Goal: Task Accomplishment & Management: Use online tool/utility

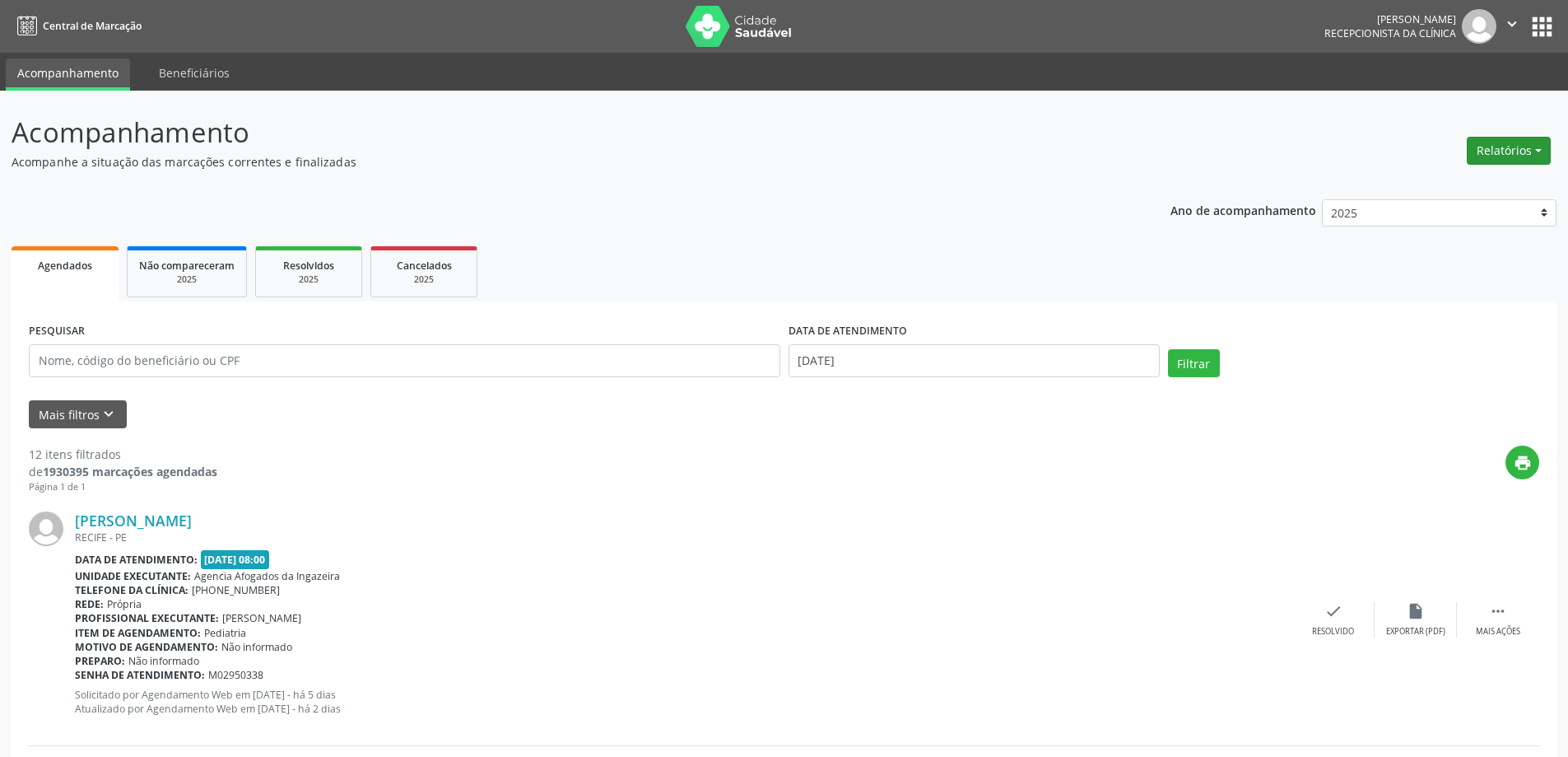
click at [1496, 153] on button "Relatórios" at bounding box center [1508, 150] width 84 height 28
click at [1405, 188] on link "Agendamentos" at bounding box center [1463, 186] width 177 height 23
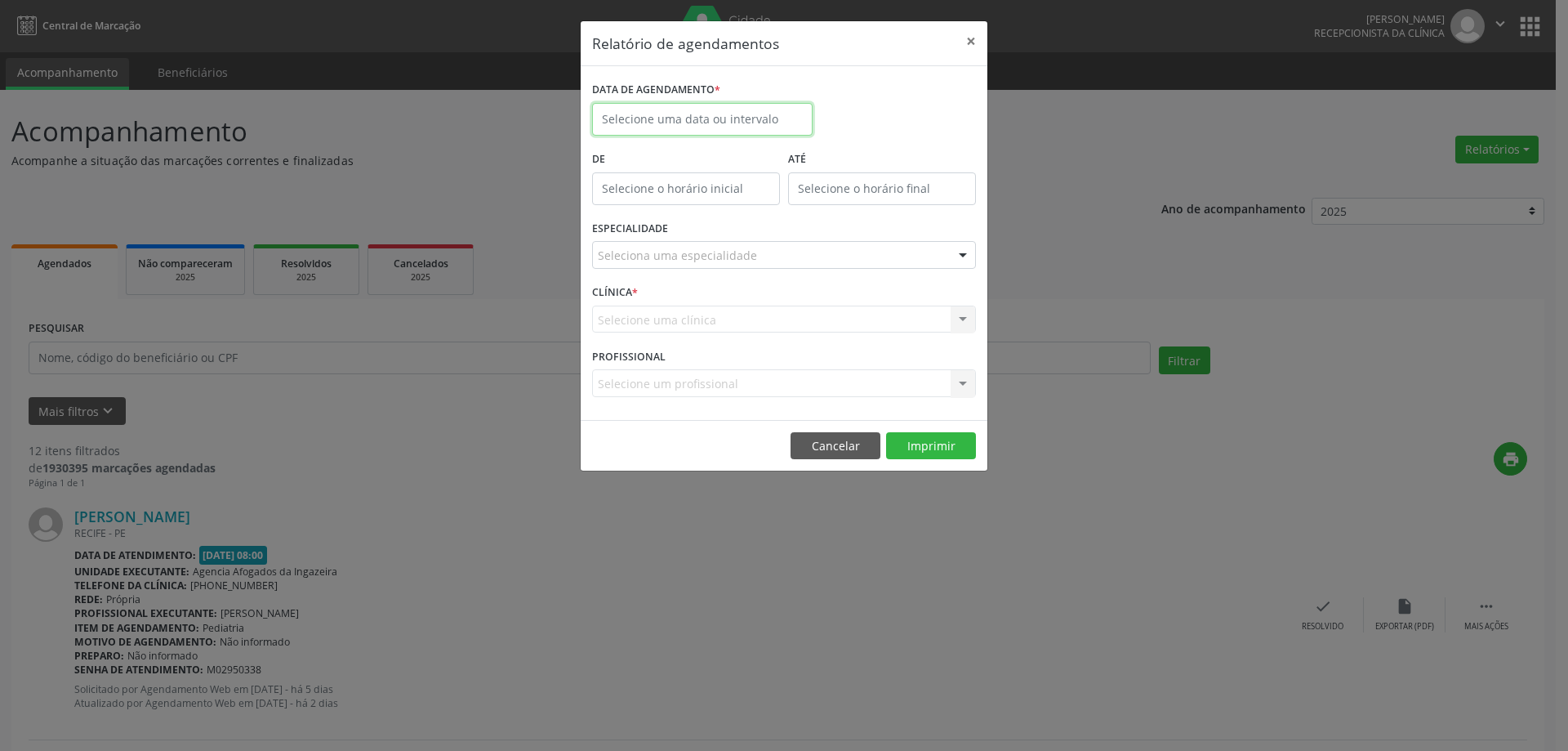
click at [754, 122] on body "Central de Marcação [PERSON_NAME] Recepcionista da clínica  Configurações Sair…" at bounding box center [784, 375] width 1568 height 751
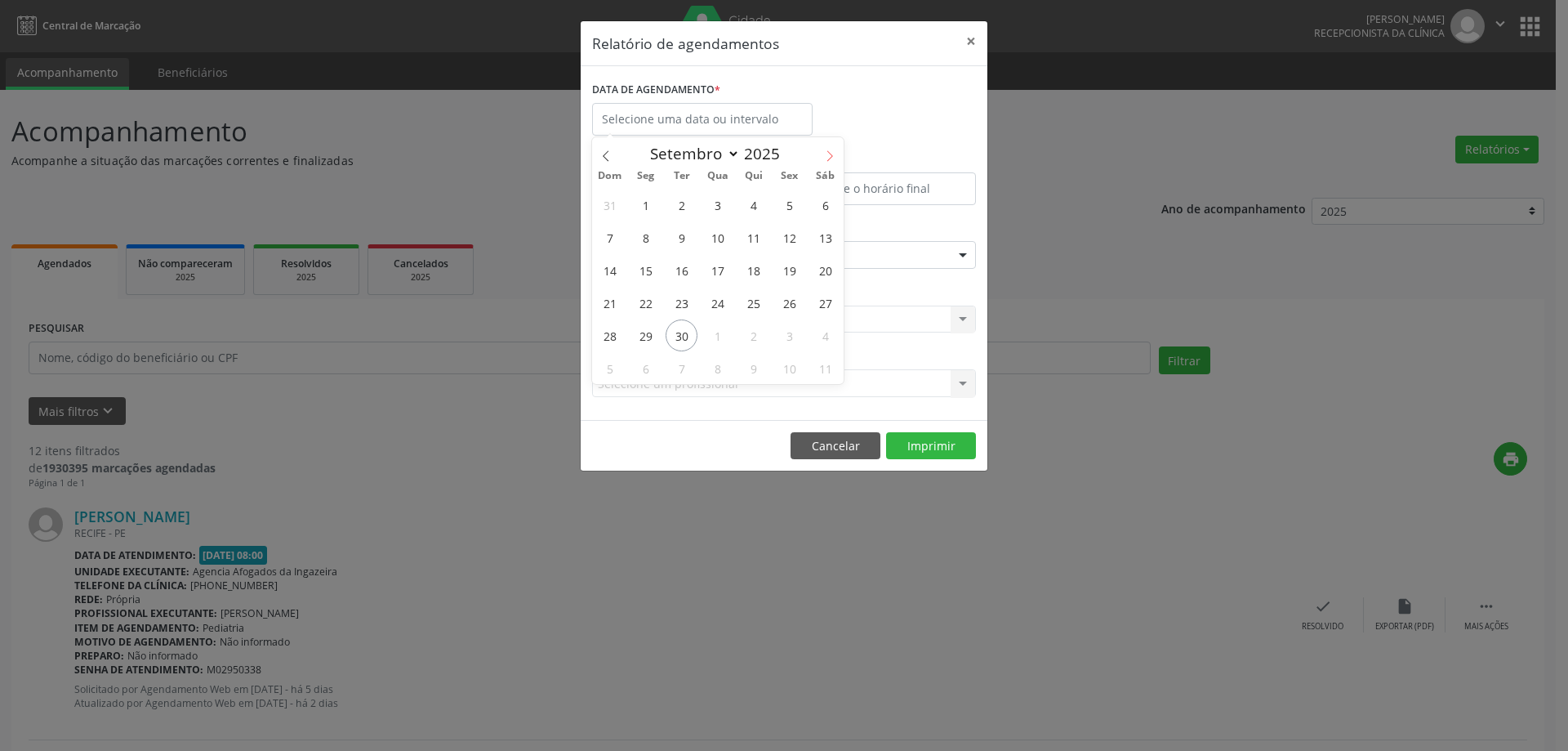
click at [828, 151] on icon at bounding box center [829, 155] width 11 height 11
select select "9"
click at [719, 205] on span "1" at bounding box center [717, 204] width 32 height 32
type input "01/10/2025"
click at [719, 205] on span "1" at bounding box center [717, 204] width 32 height 32
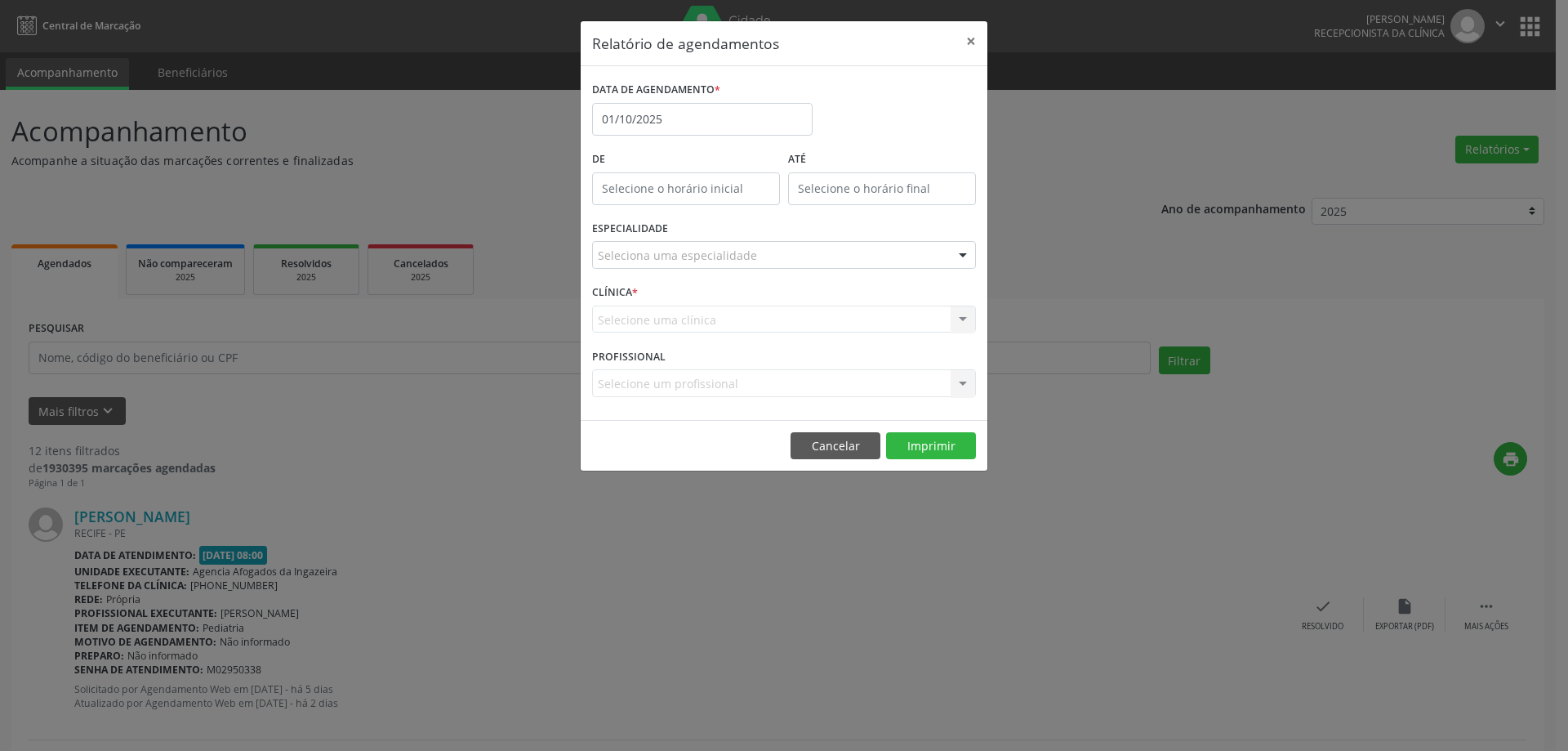
click at [779, 247] on div "Seleciona uma especialidade" at bounding box center [784, 254] width 384 height 28
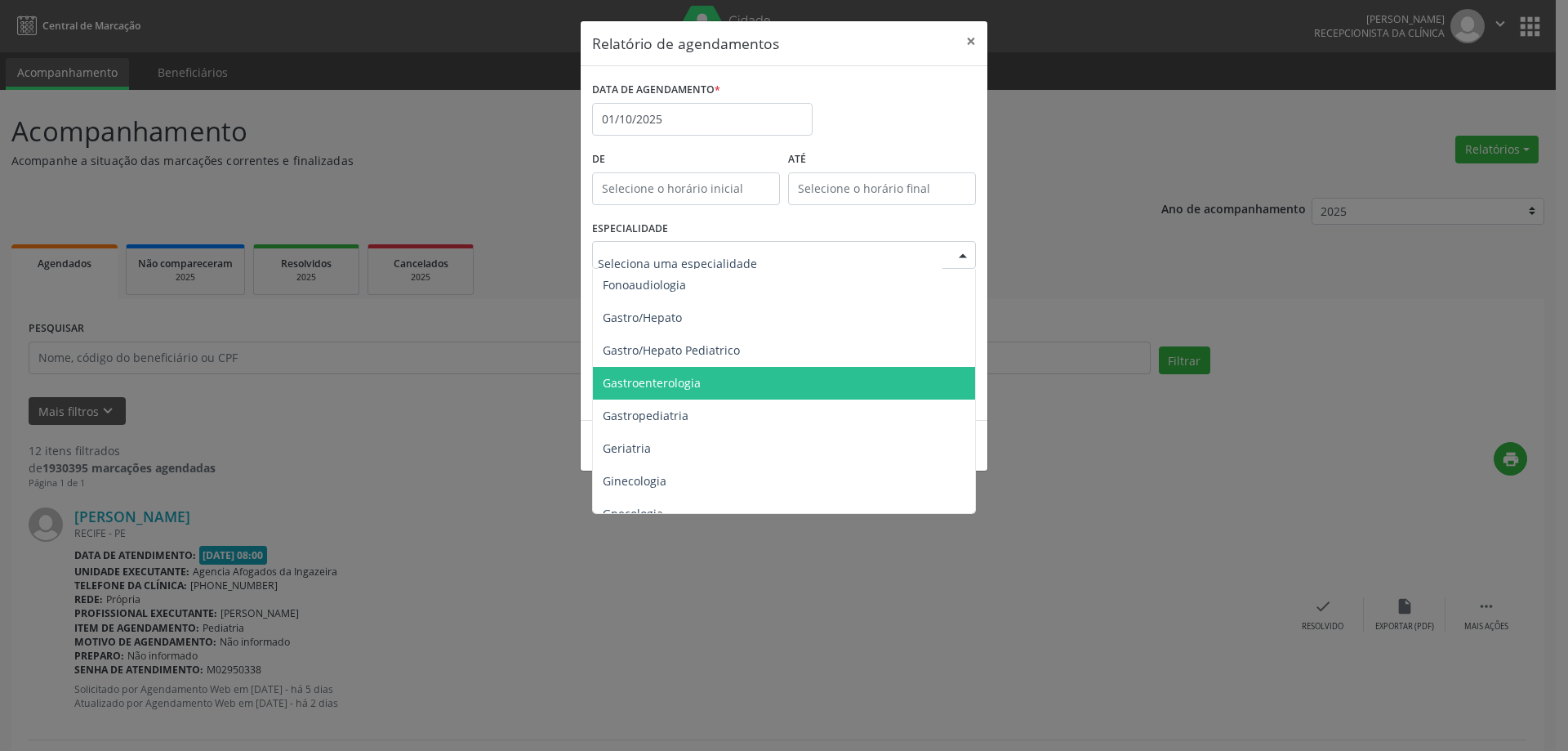
scroll to position [1061, 0]
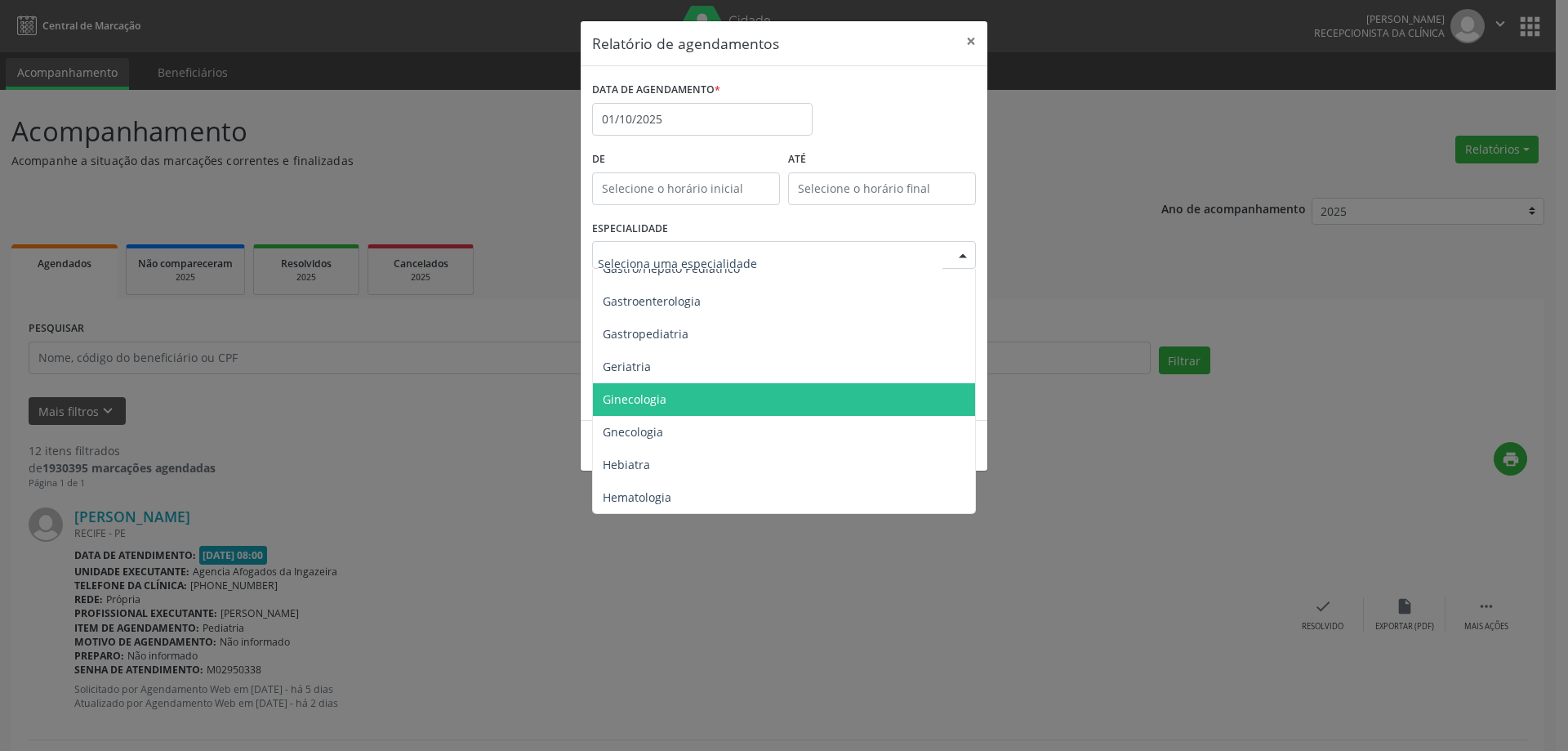
click at [766, 397] on span "Ginecologia" at bounding box center [785, 399] width 384 height 33
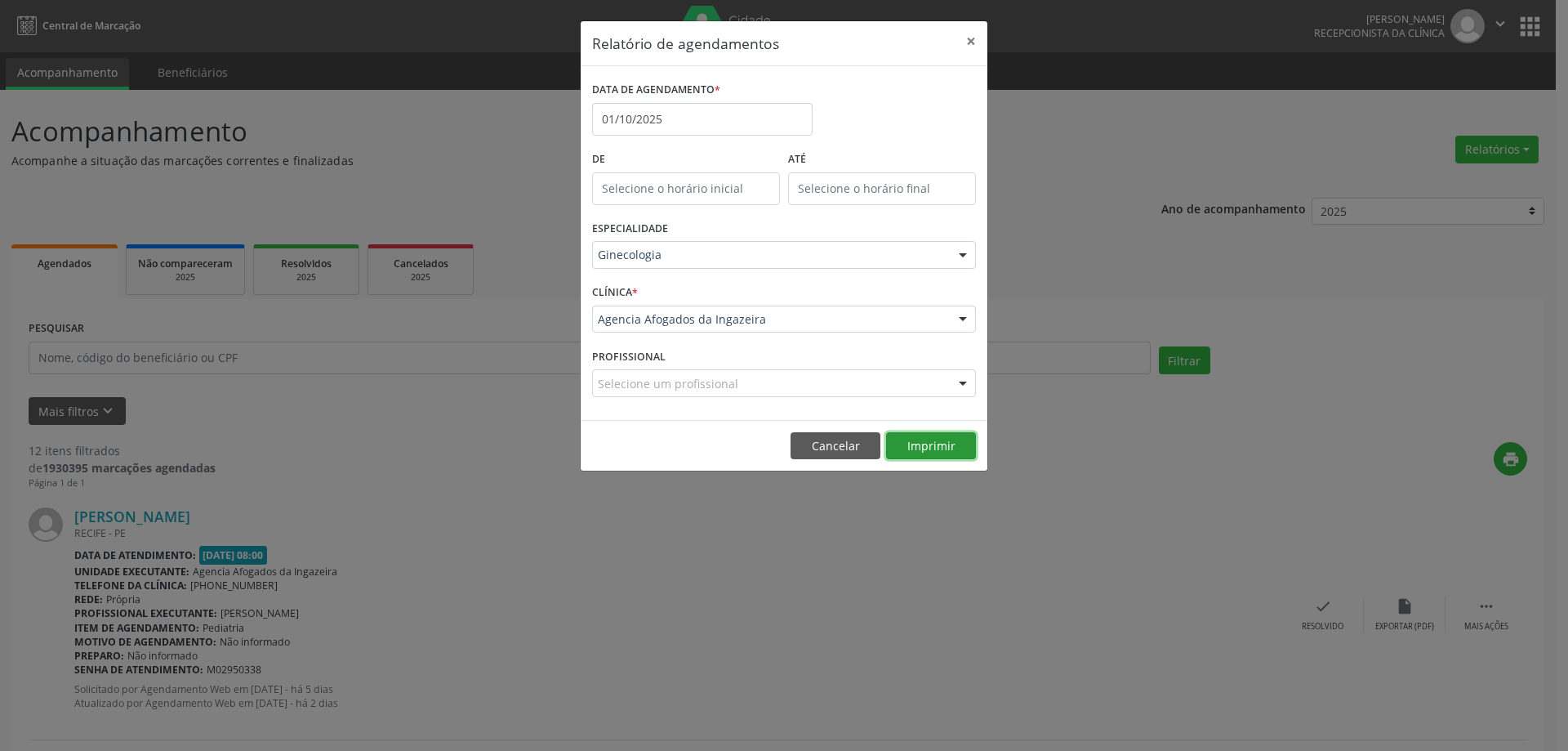
click at [921, 444] on button "Imprimir" at bounding box center [931, 446] width 90 height 28
click at [744, 122] on input "01/10/2025" at bounding box center [703, 119] width 221 height 33
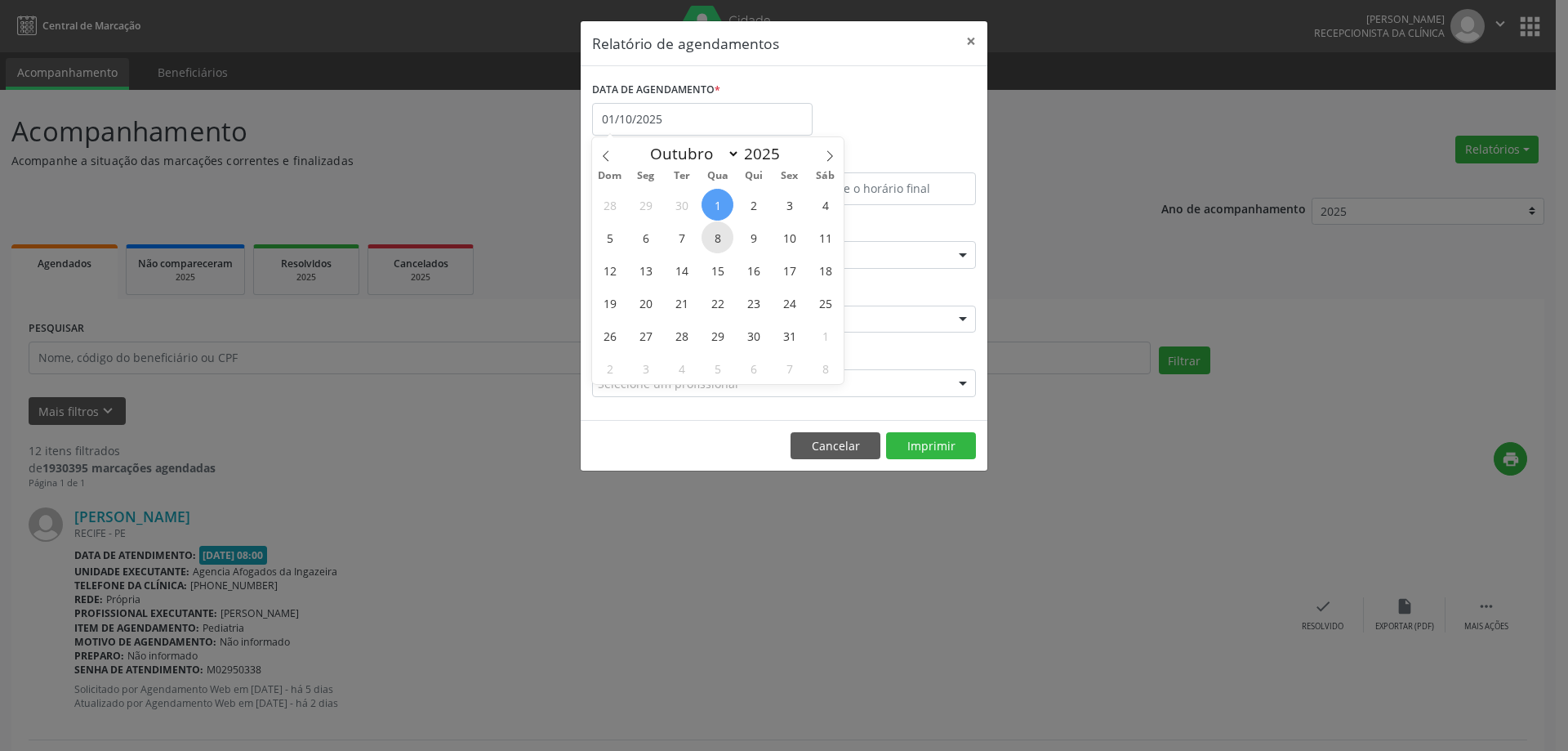
click at [720, 235] on span "8" at bounding box center [717, 237] width 32 height 32
type input "[DATE]"
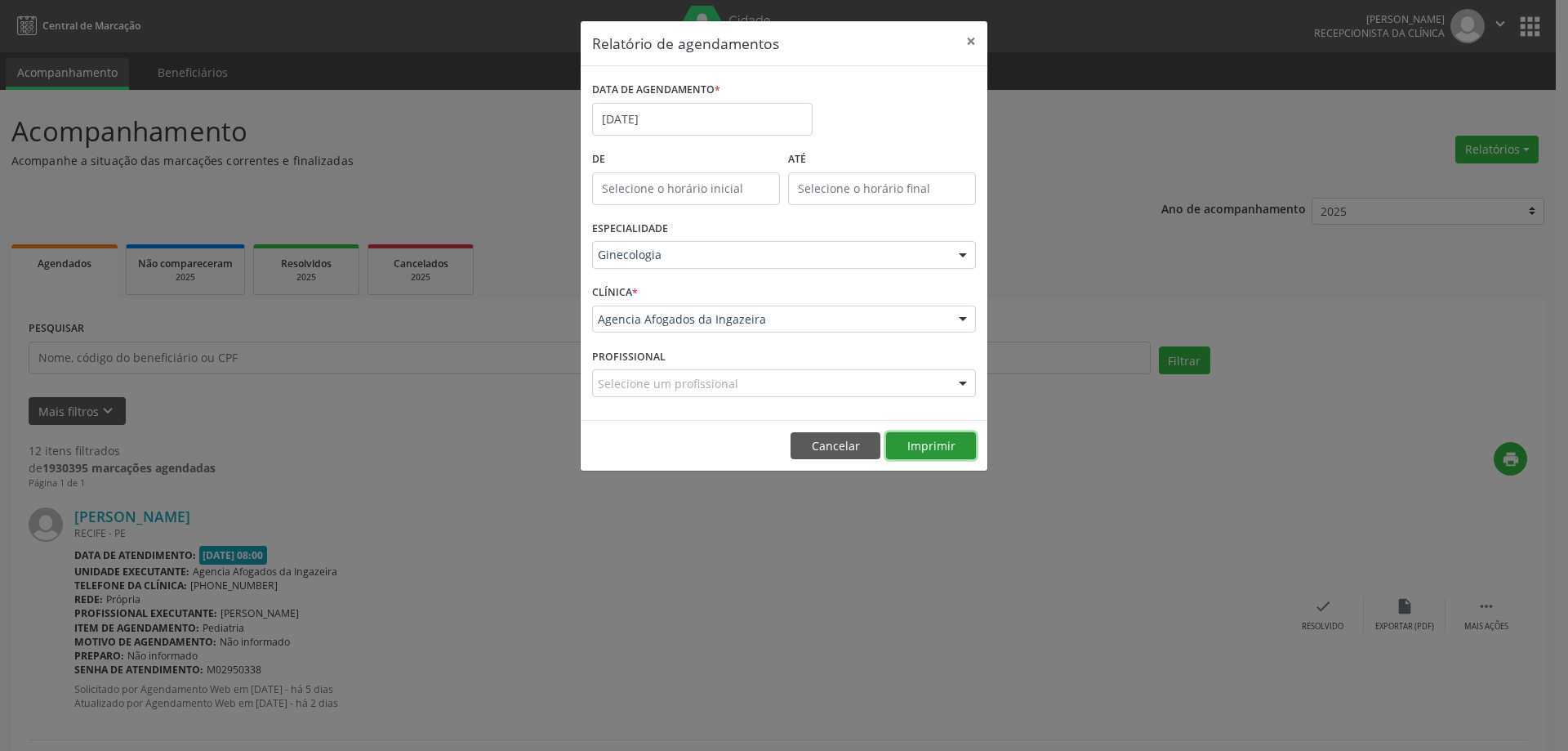
click at [911, 442] on button "Imprimir" at bounding box center [931, 446] width 90 height 28
click at [766, 111] on input "[DATE]" at bounding box center [703, 119] width 221 height 33
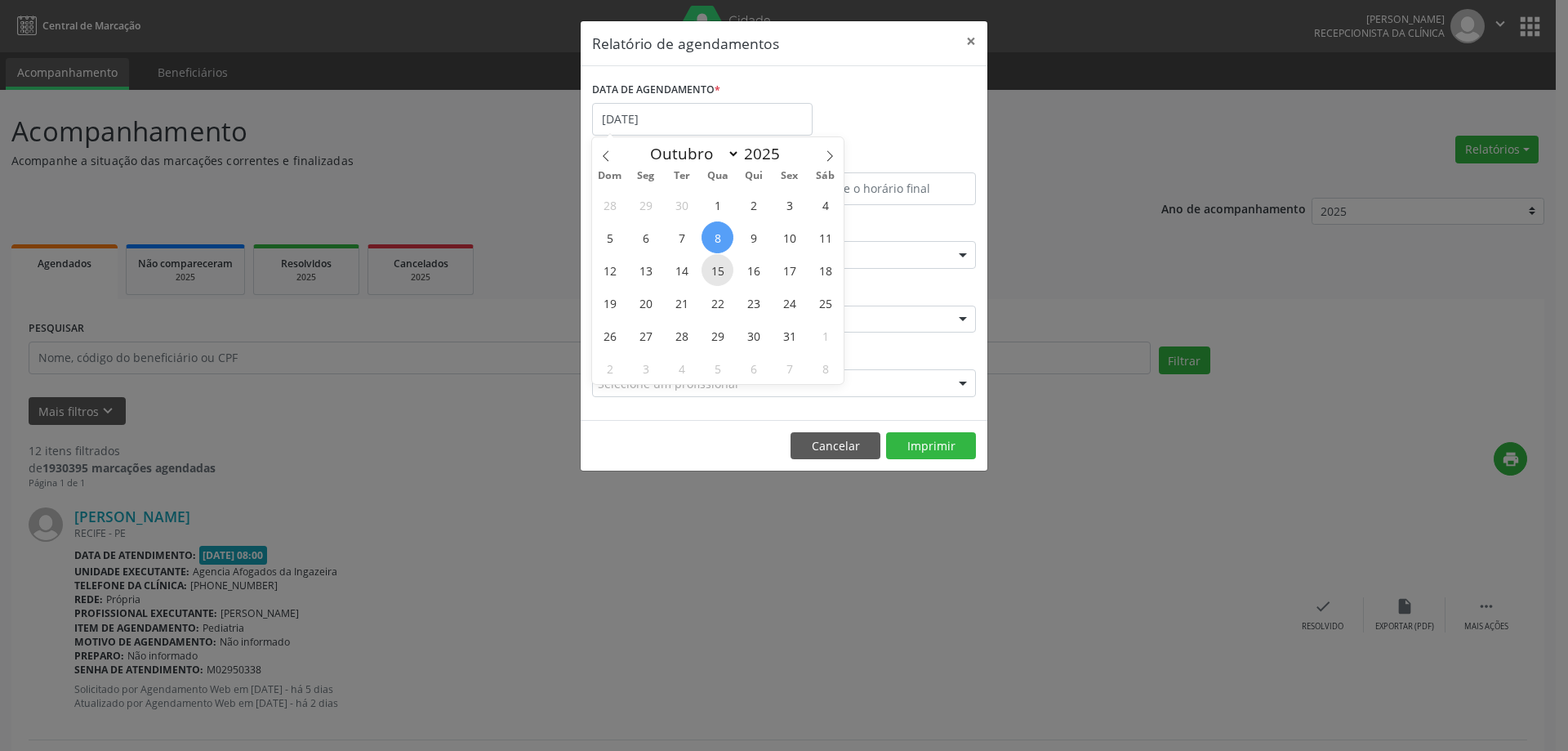
click at [722, 271] on span "15" at bounding box center [717, 270] width 32 height 32
type input "[DATE]"
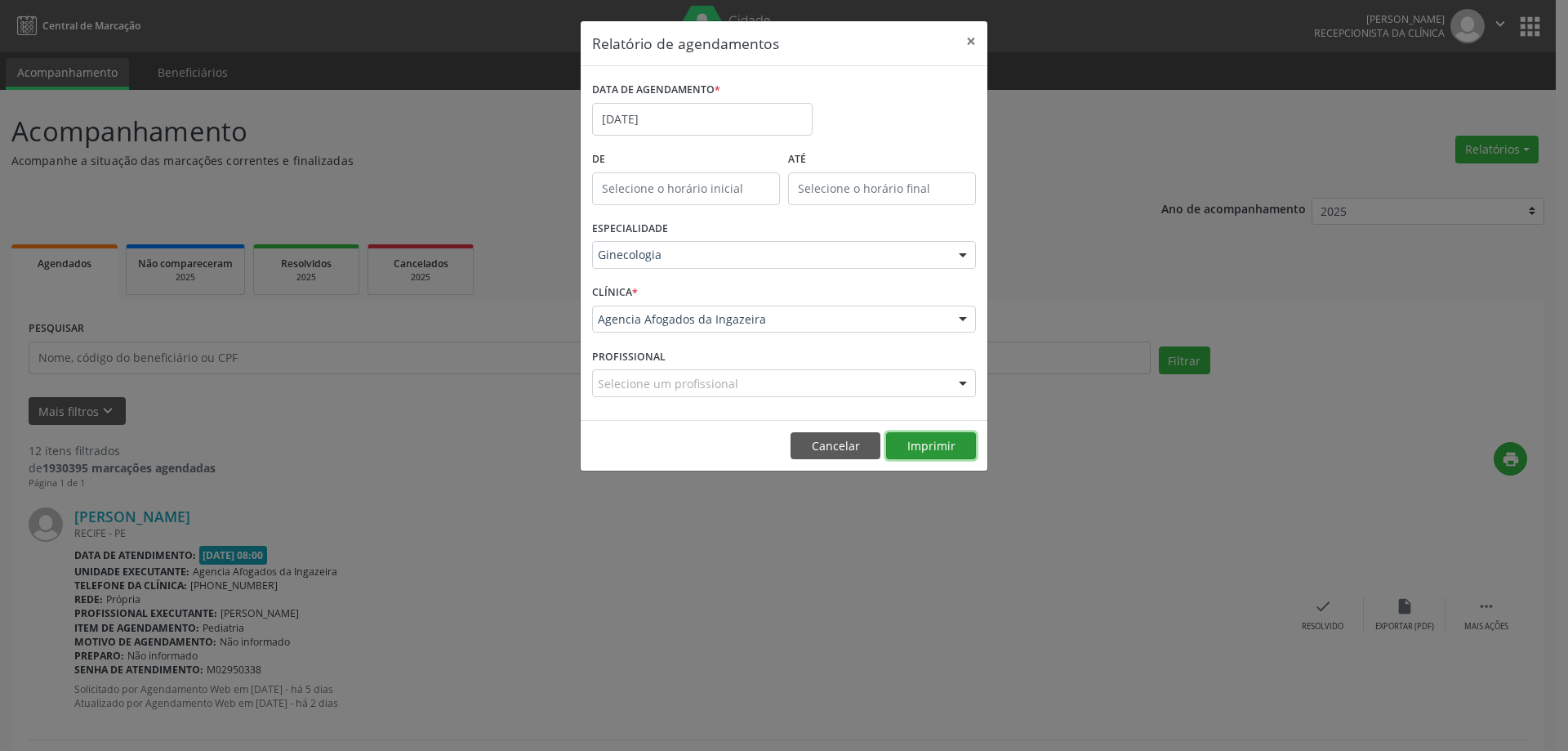
click at [938, 446] on button "Imprimir" at bounding box center [931, 446] width 90 height 28
click at [745, 121] on input "[DATE]" at bounding box center [703, 119] width 221 height 33
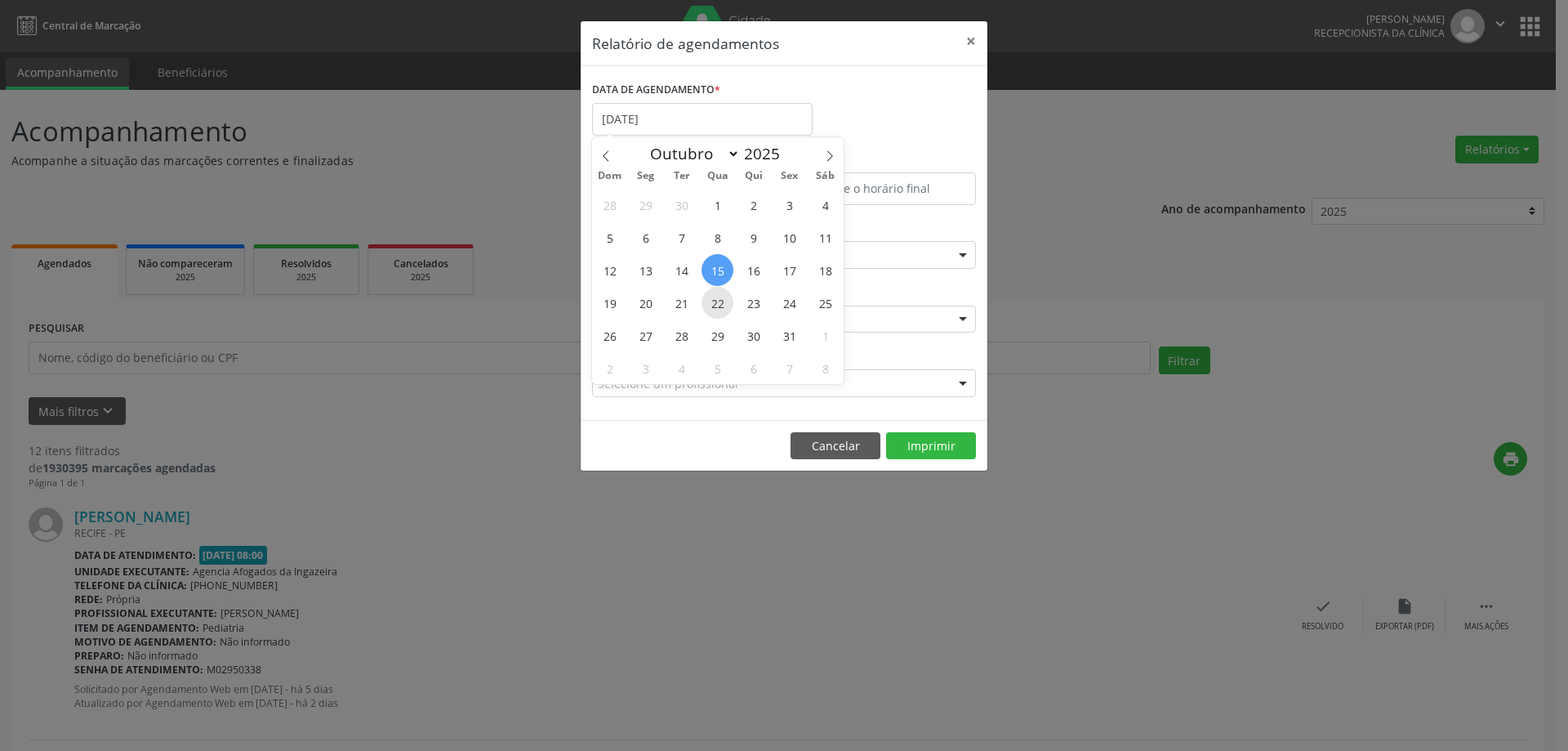
click at [711, 298] on span "22" at bounding box center [717, 302] width 32 height 32
type input "[DATE]"
click at [711, 298] on span "22" at bounding box center [717, 302] width 32 height 32
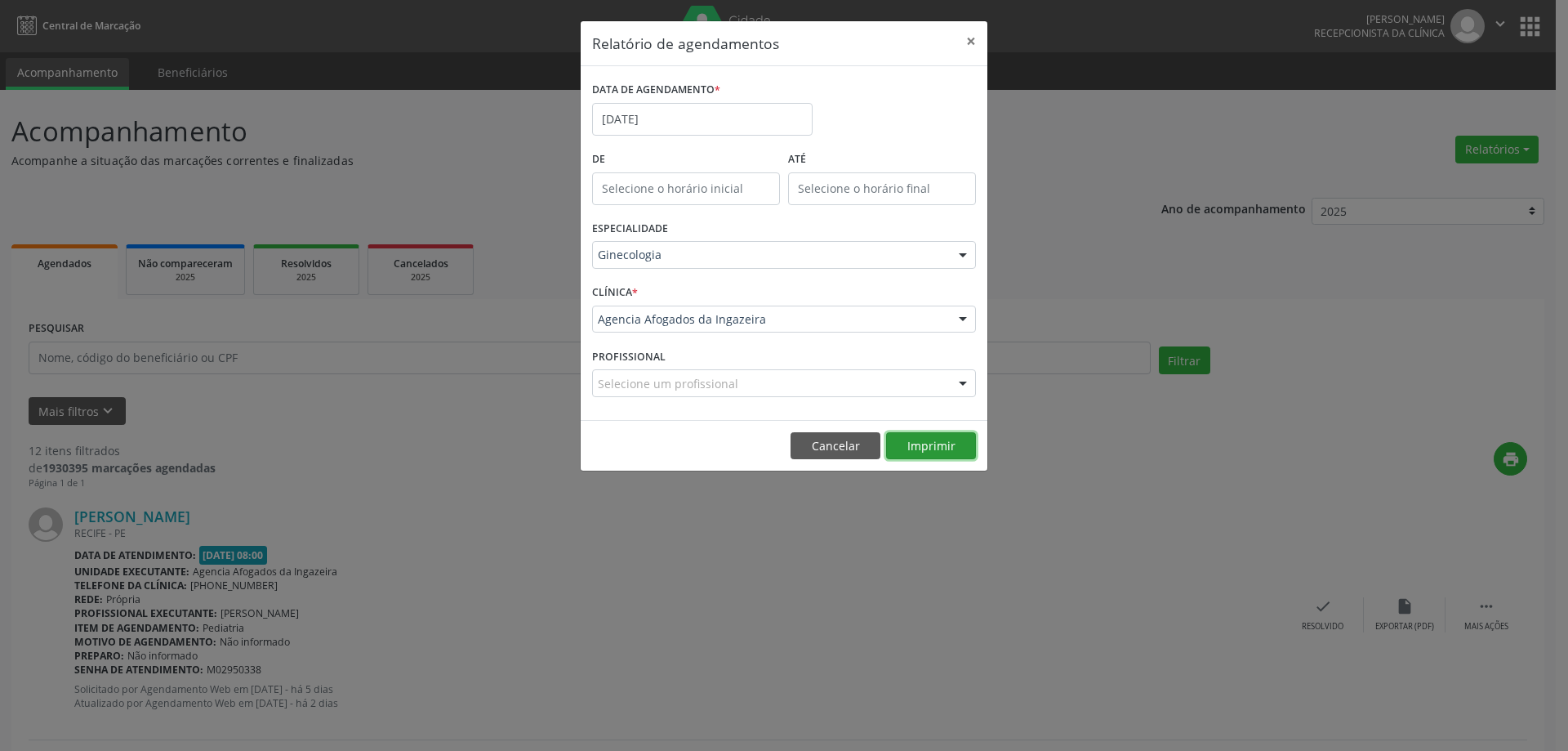
click at [911, 438] on button "Imprimir" at bounding box center [931, 446] width 90 height 28
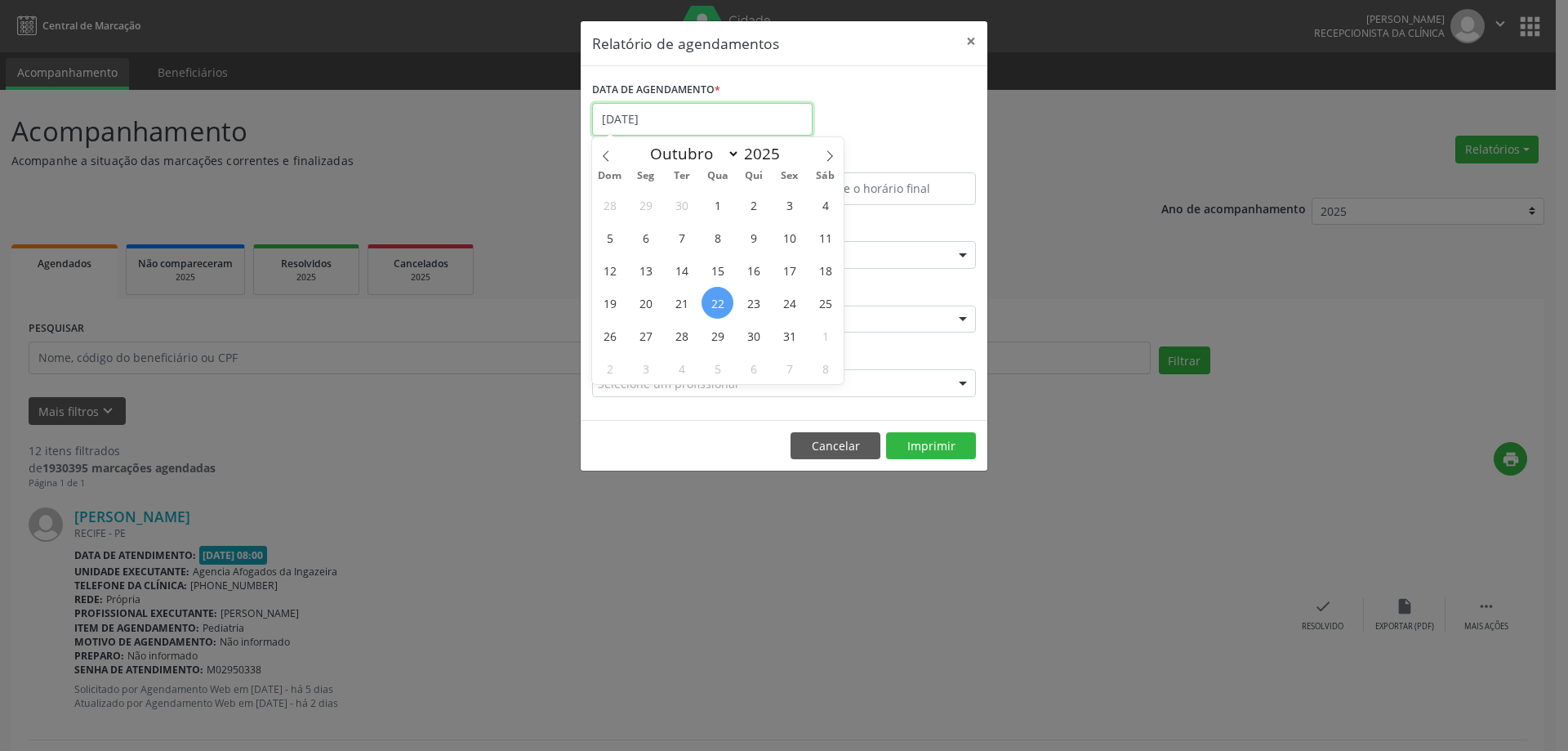
click at [780, 121] on input "[DATE]" at bounding box center [703, 119] width 221 height 33
click at [718, 328] on span "29" at bounding box center [717, 335] width 32 height 32
type input "[DATE]"
click at [718, 328] on span "29" at bounding box center [717, 335] width 32 height 32
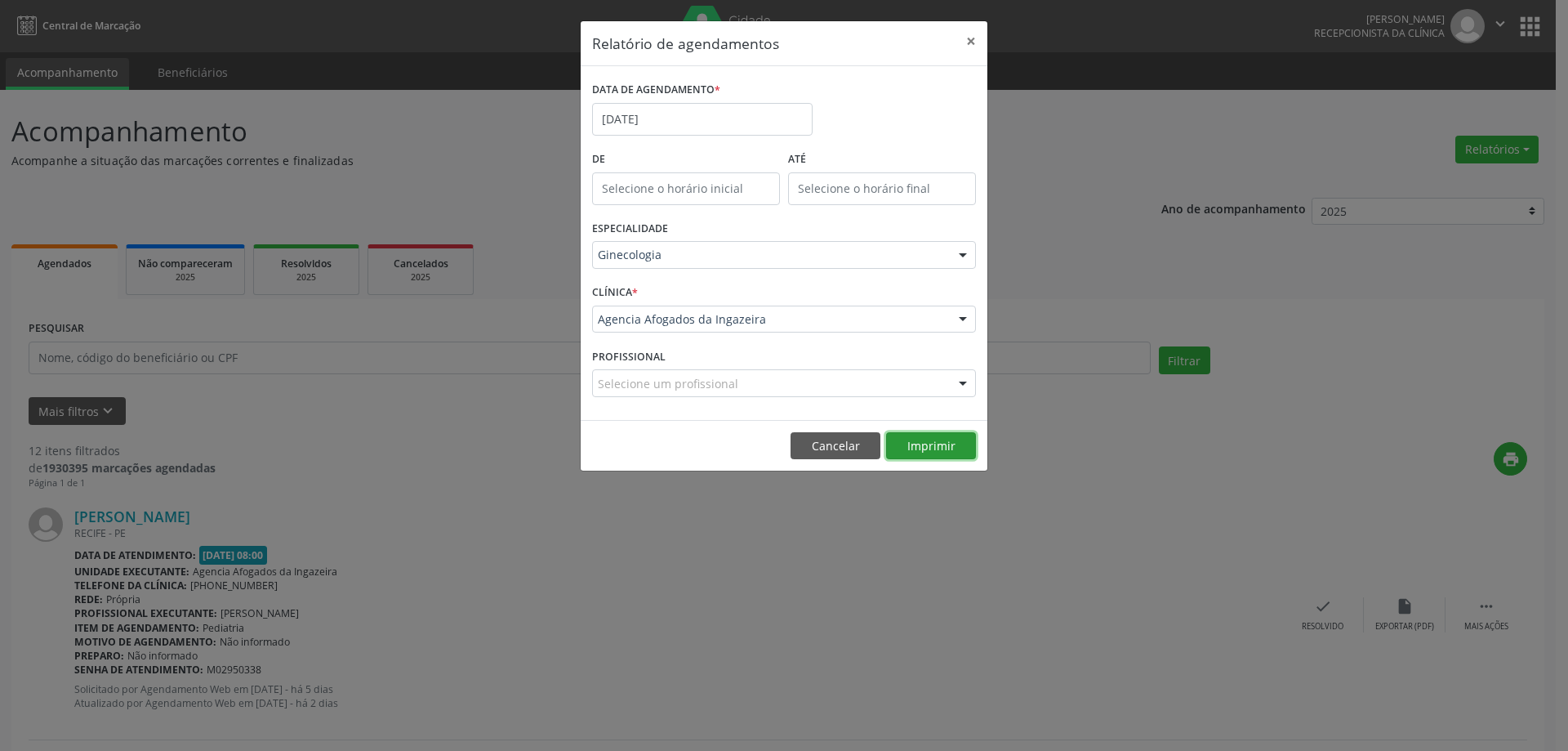
click at [943, 449] on button "Imprimir" at bounding box center [931, 446] width 90 height 28
